Goal: Task Accomplishment & Management: Use online tool/utility

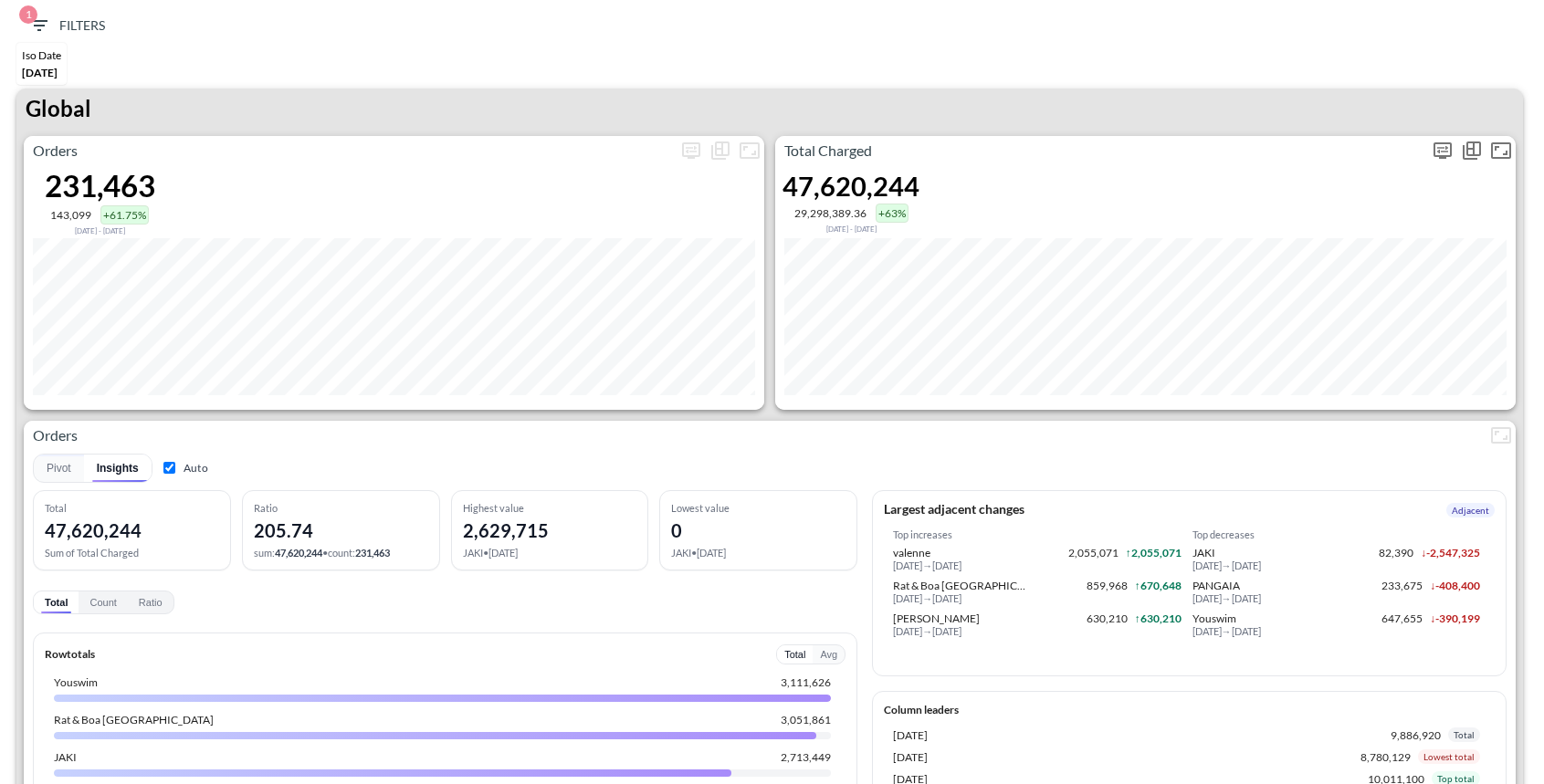
click at [1434, 156] on icon "more" at bounding box center [1443, 150] width 22 height 22
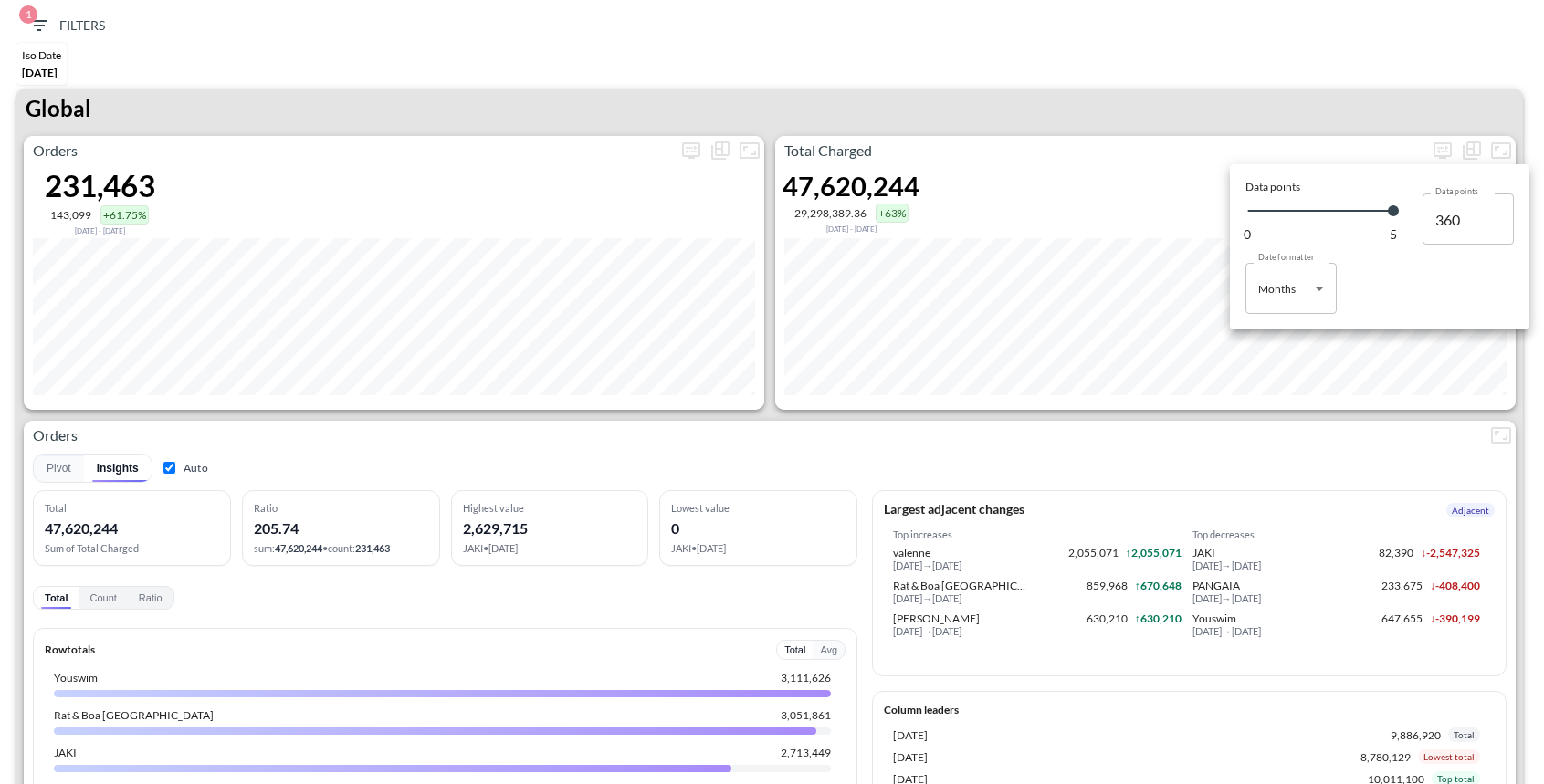
click at [1306, 282] on body "BI.P.EYE, Interactive Analytics Dashboards 1 Filters Iso Date [DATE] Global Ord…" at bounding box center [772, 392] width 1544 height 784
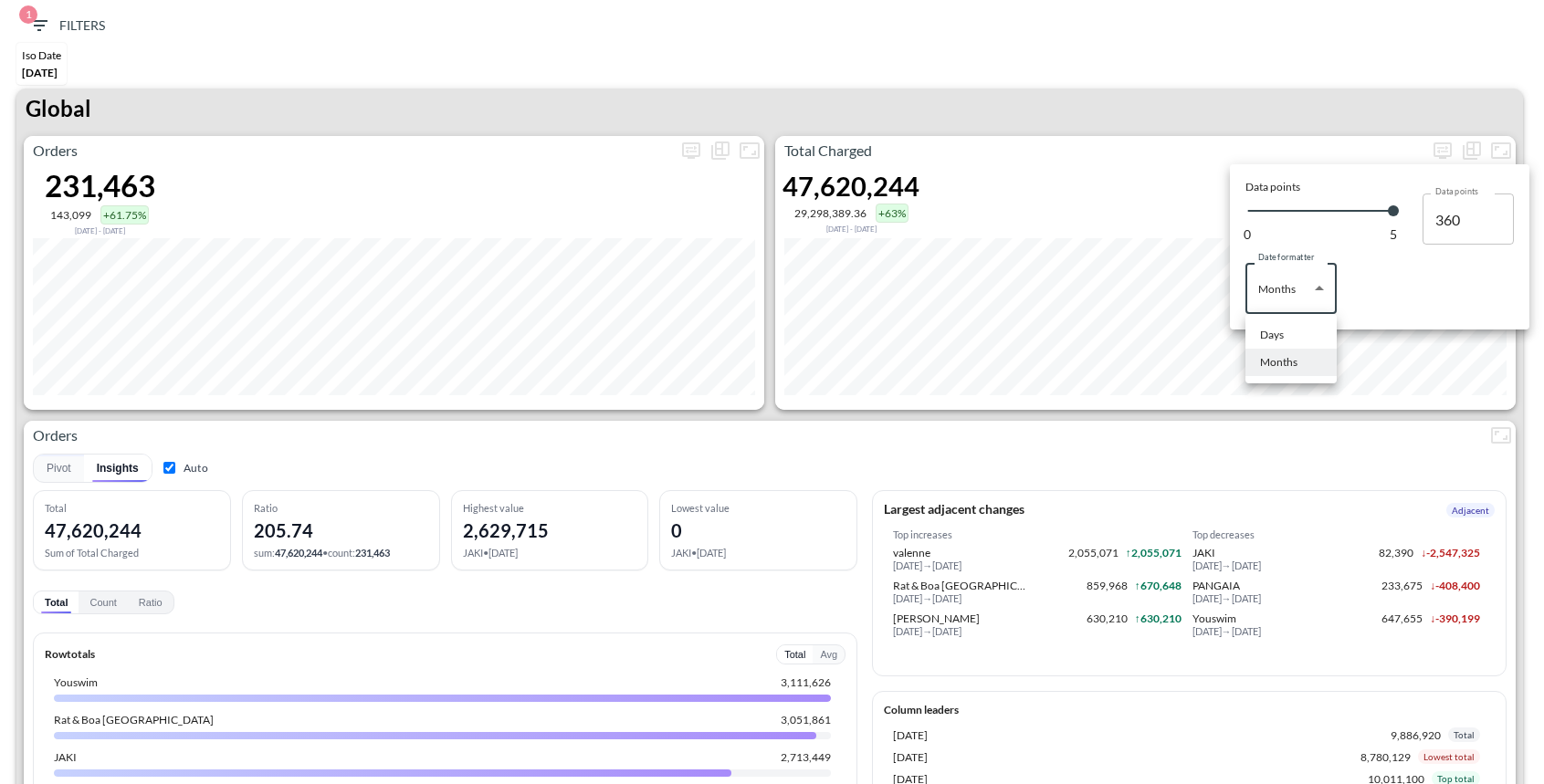
click at [1287, 328] on li "Days" at bounding box center [1292, 334] width 92 height 28
type input "Days"
type input "145"
click at [1142, 115] on div at bounding box center [772, 392] width 1544 height 784
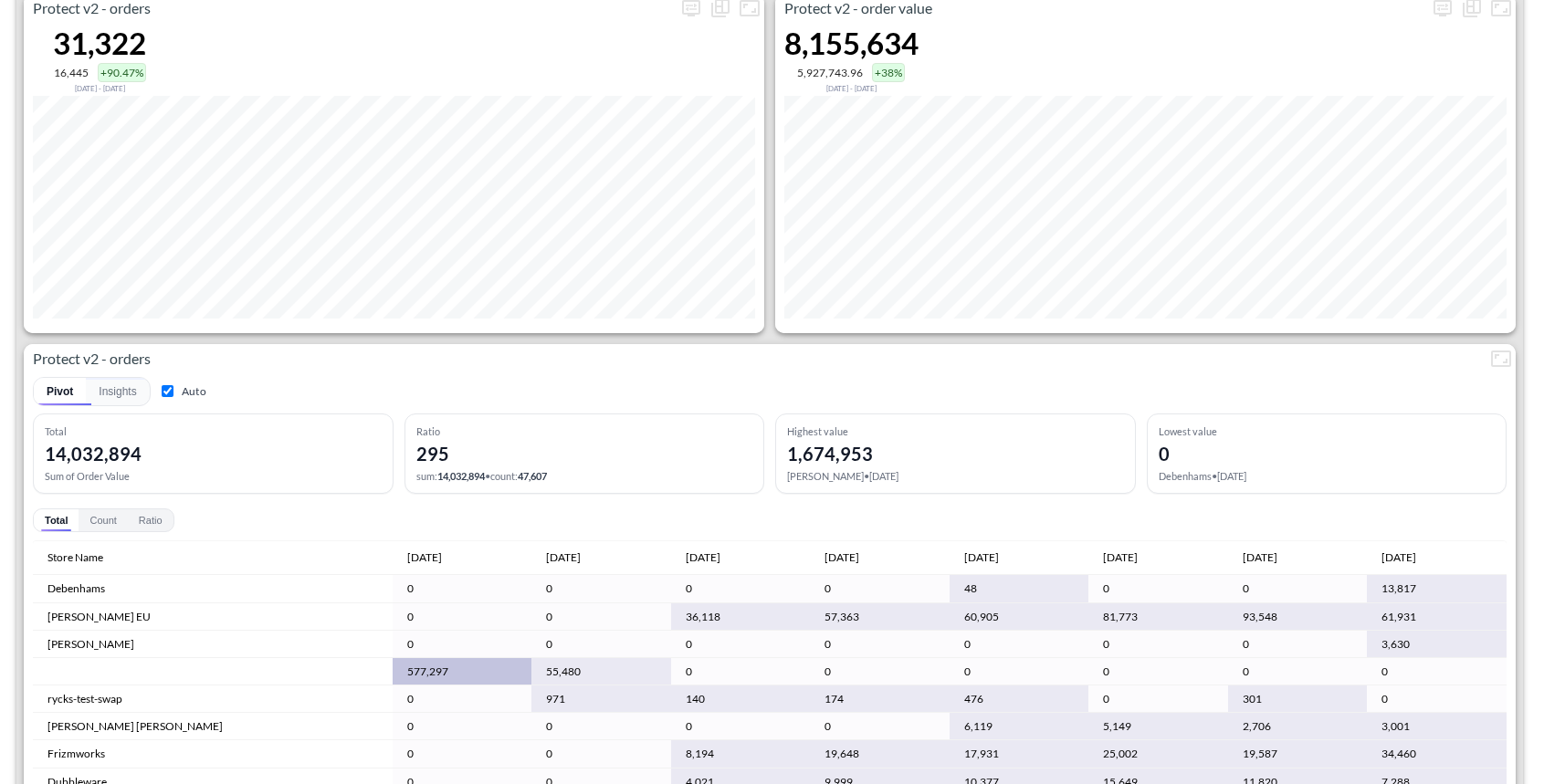
scroll to position [3662, 0]
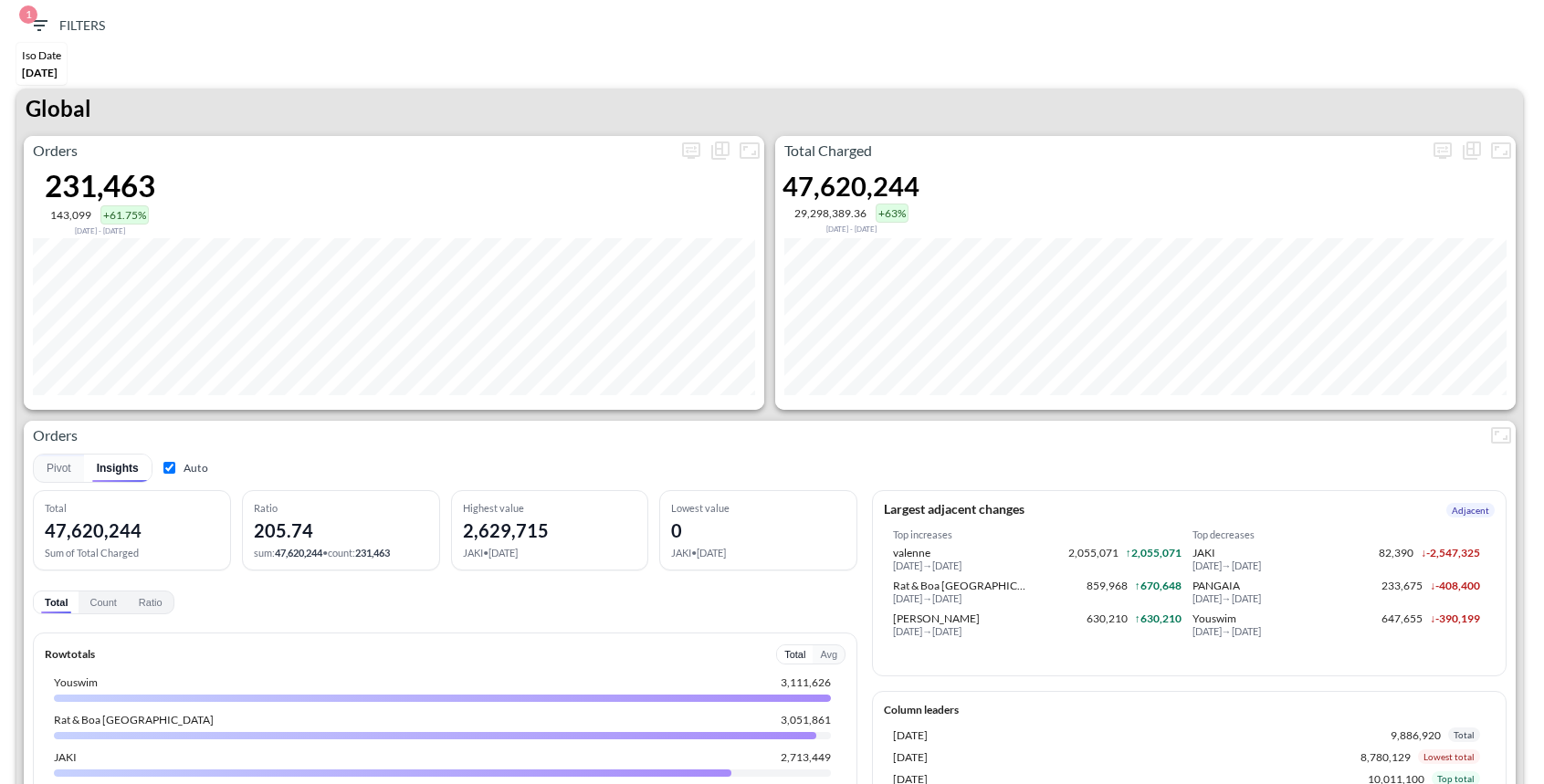
scroll to position [3662, 0]
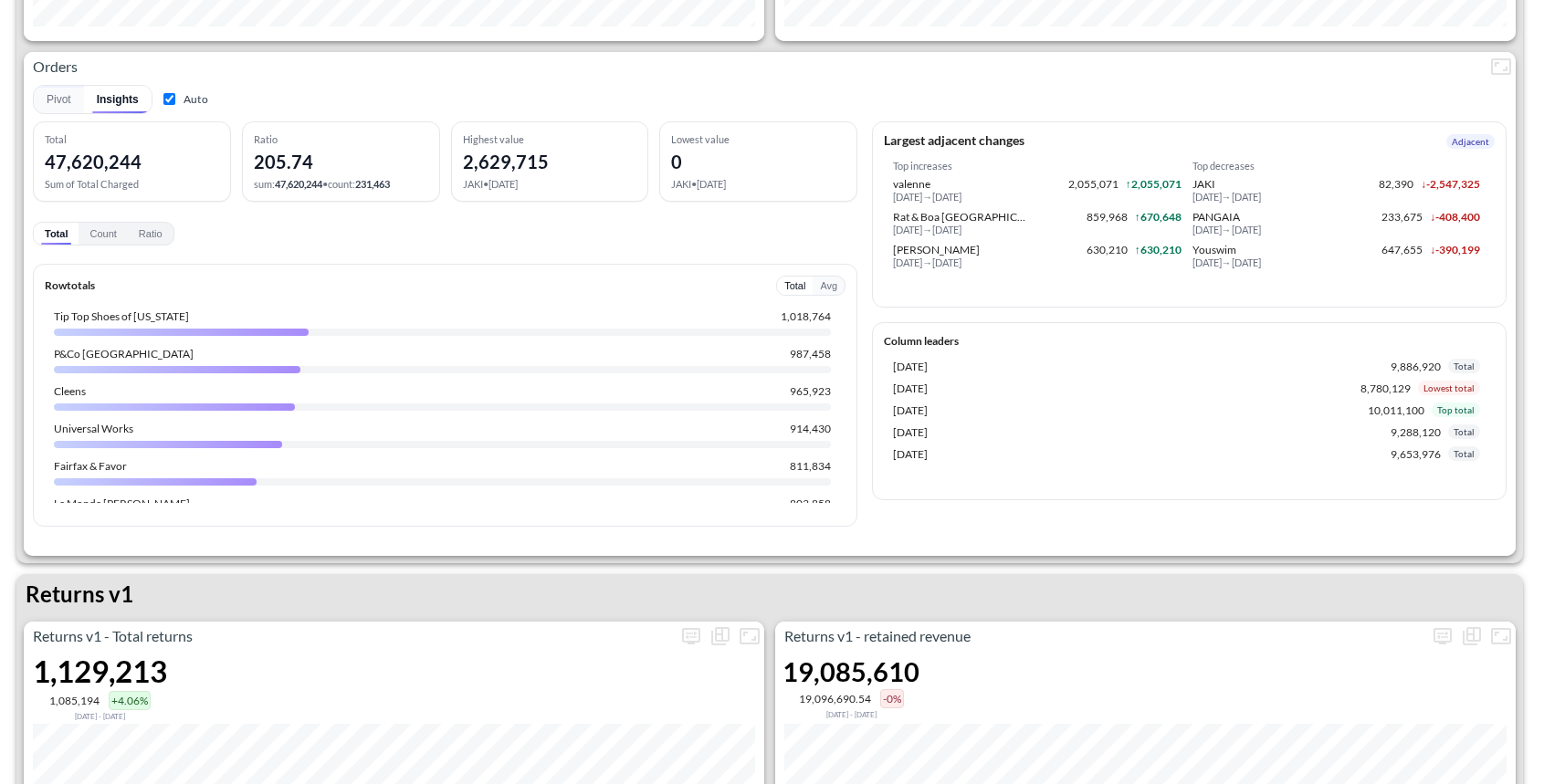
scroll to position [851, 0]
